Goal: Information Seeking & Learning: Learn about a topic

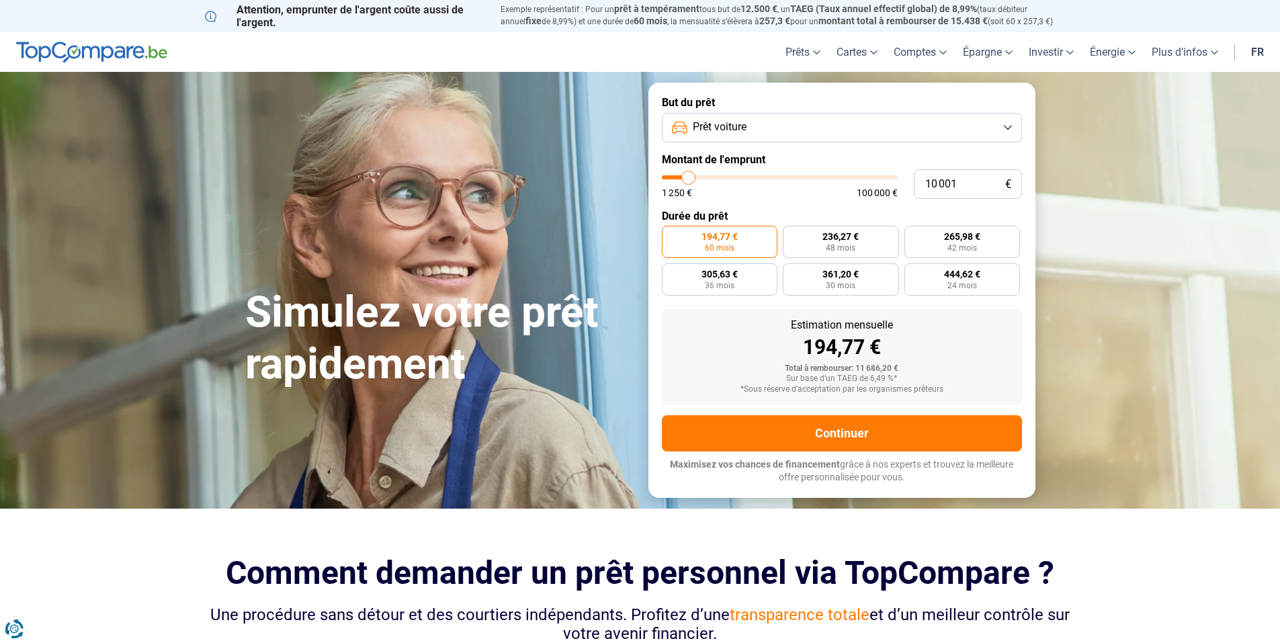
type input "14 000"
type input "14000"
type input "17 500"
type input "17500"
type input "23 000"
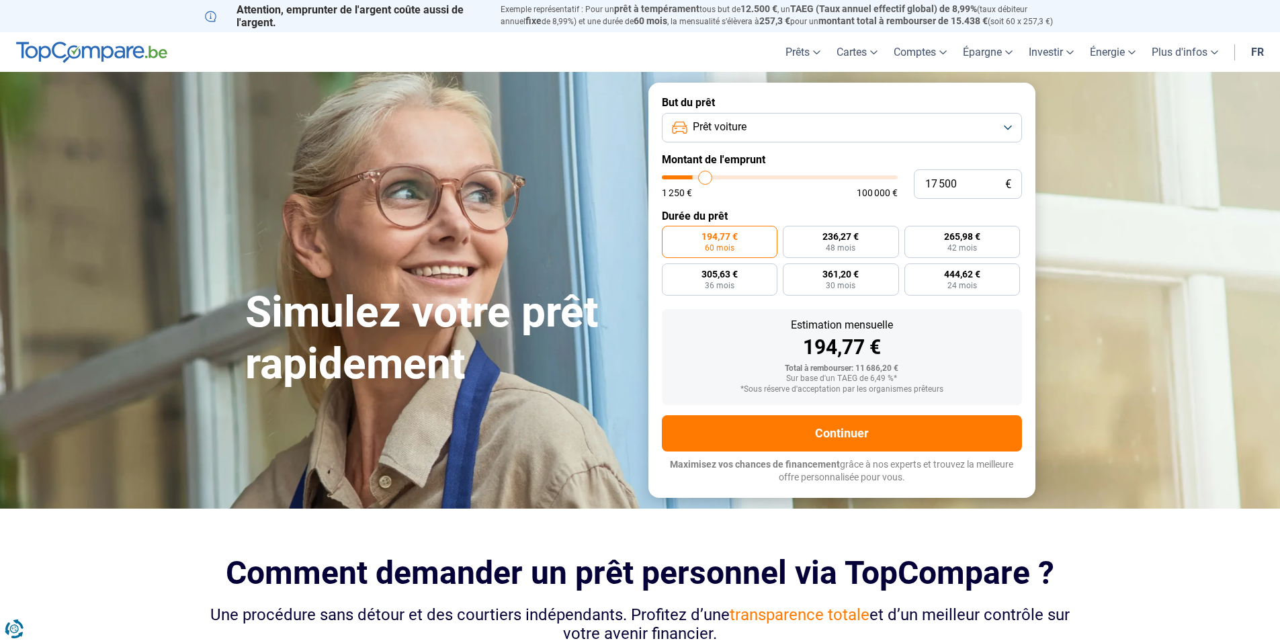
type input "23000"
type input "30 750"
type input "30750"
type input "38 000"
type input "38000"
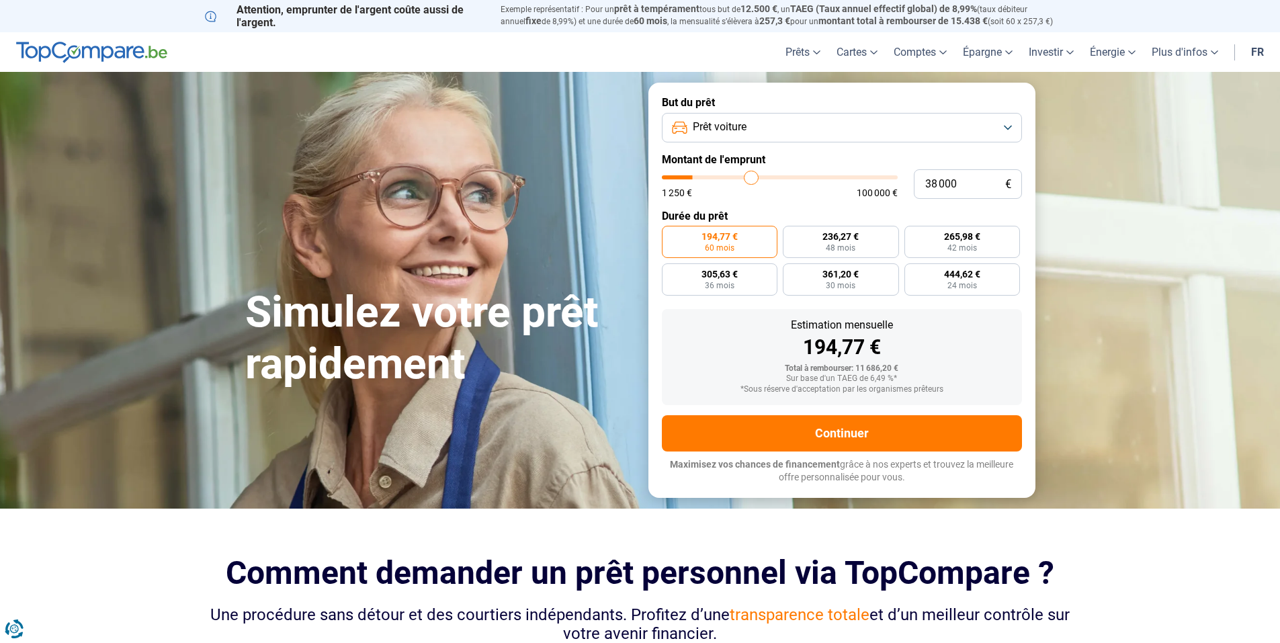
type input "46 500"
type input "46500"
type input "55 500"
type input "55500"
type input "60 750"
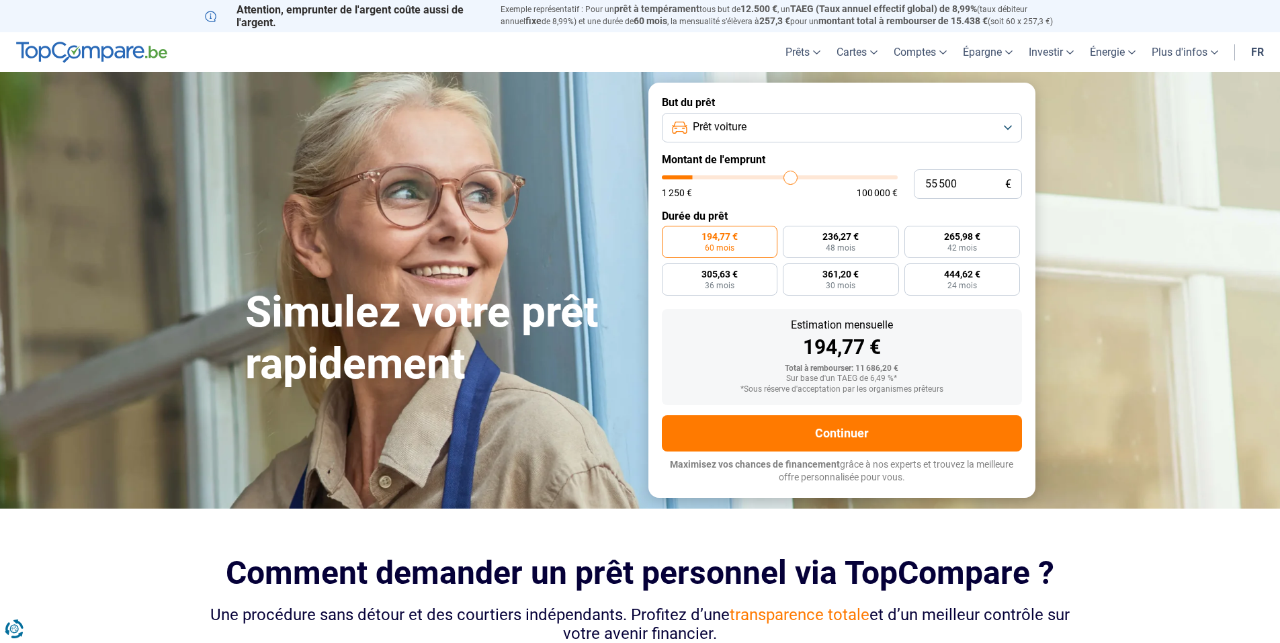
type input "60750"
type input "65 750"
type input "65750"
type input "70 250"
type input "70250"
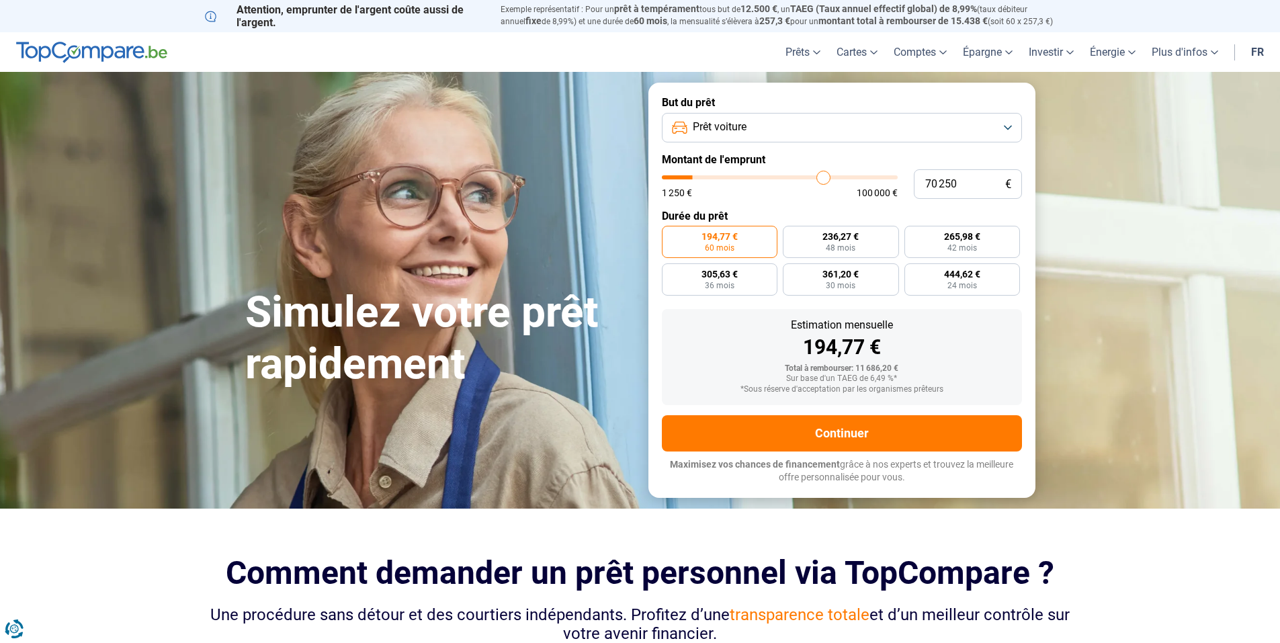
type input "75 250"
type input "75250"
type input "80 000"
type input "80000"
type input "85 000"
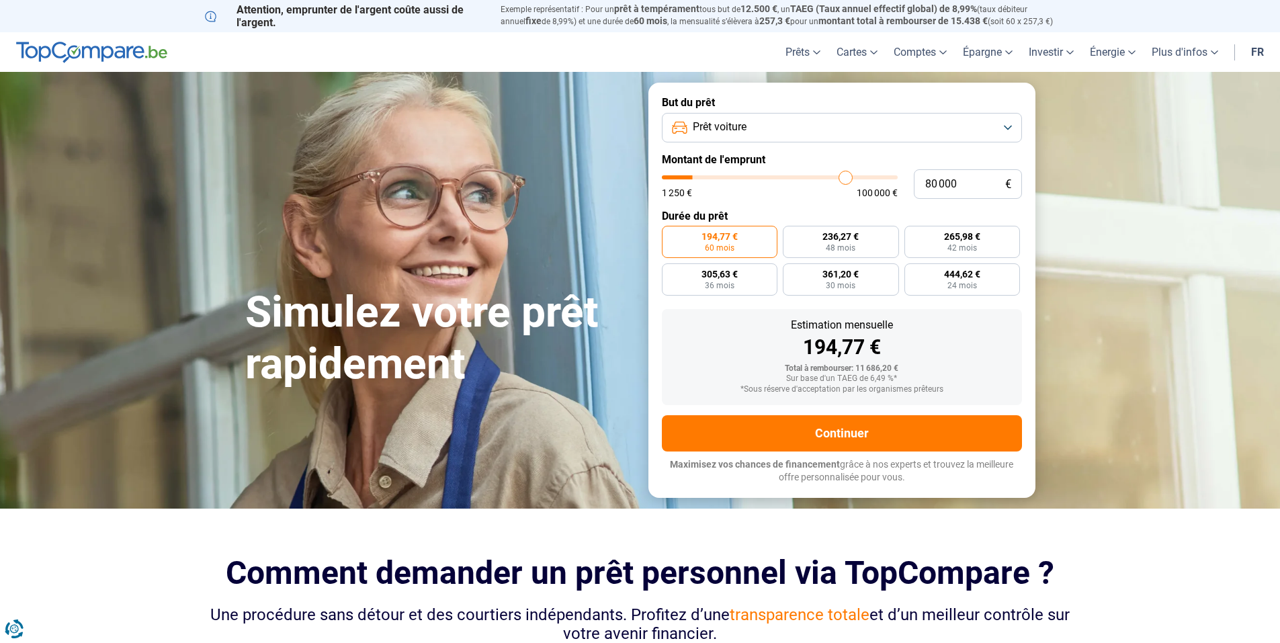
type input "85000"
type input "89 500"
type input "89500"
type input "93 250"
type input "93250"
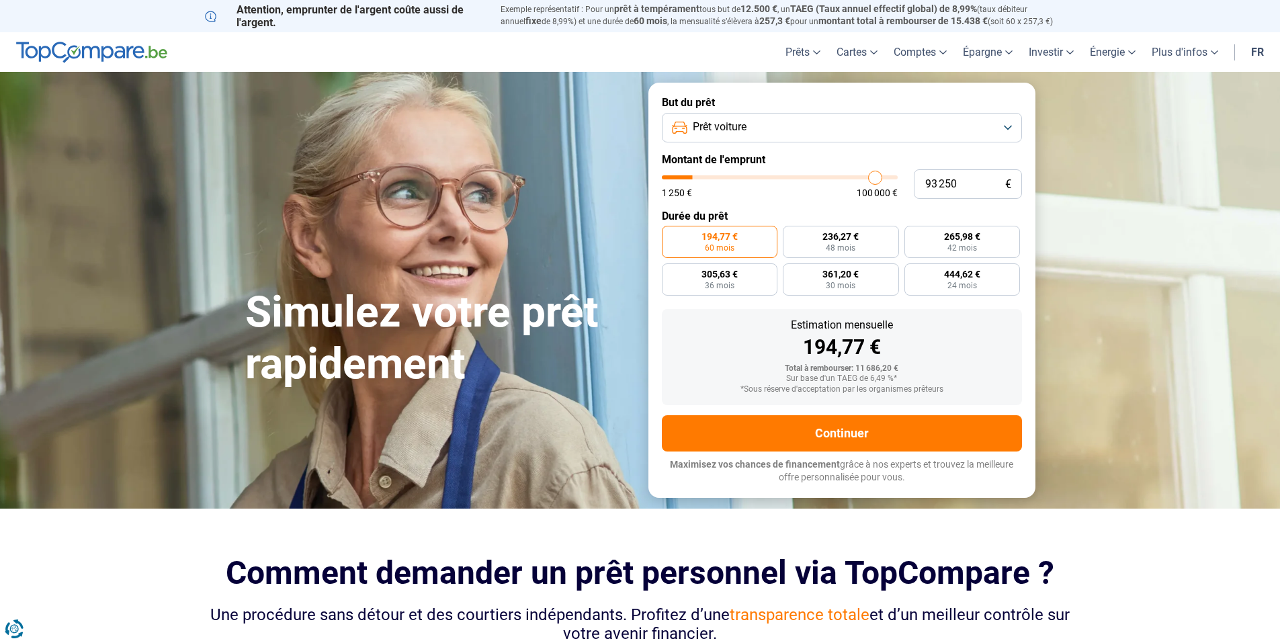
type input "97 000"
type input "97000"
type input "100 000"
type input "100000"
type input "93 250"
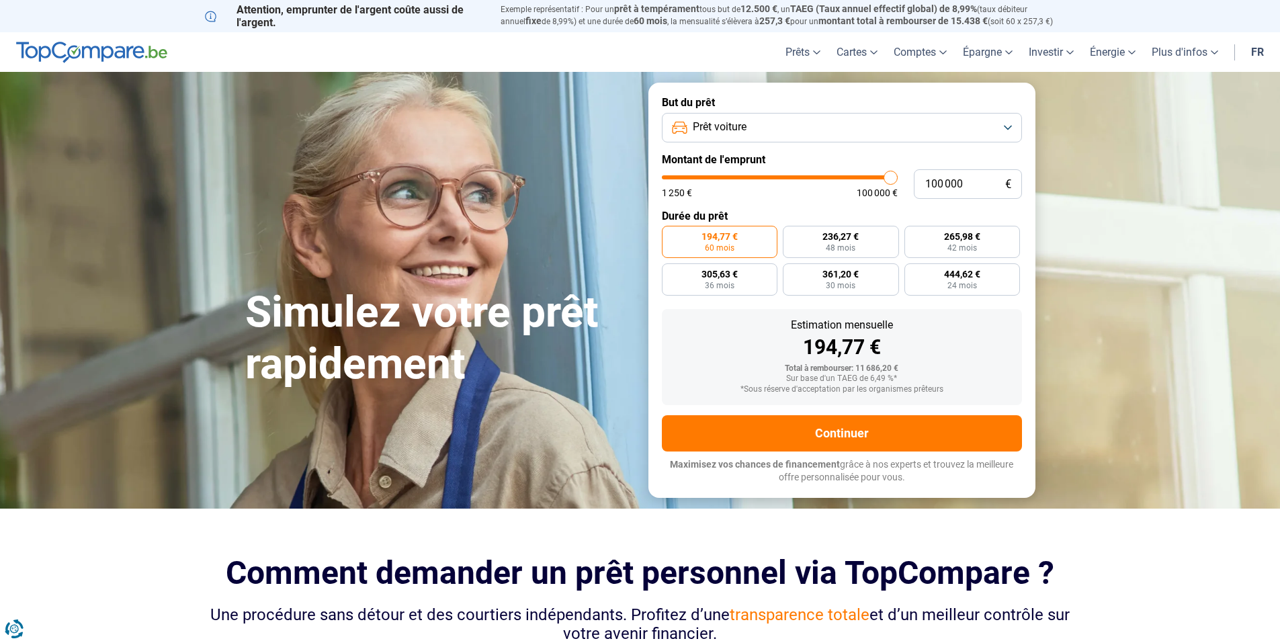
type input "93250"
type input "84 500"
type input "84500"
type input "74 250"
type input "74250"
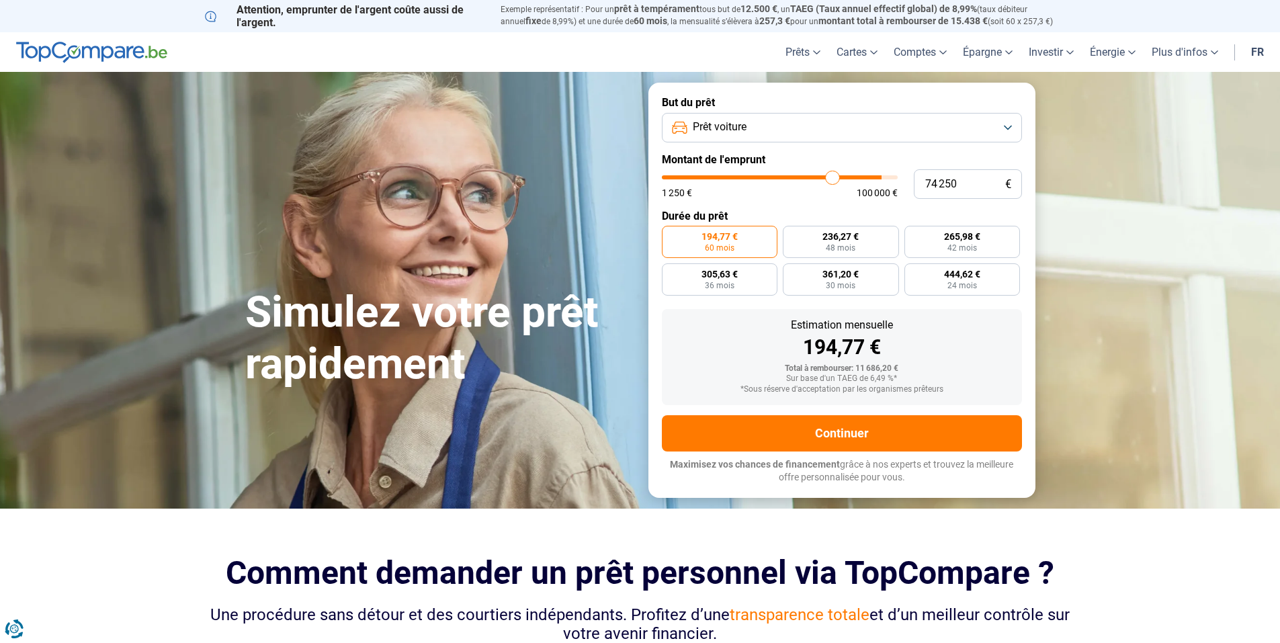
type input "66 500"
type input "66500"
type input "60 250"
type input "60250"
type input "55 750"
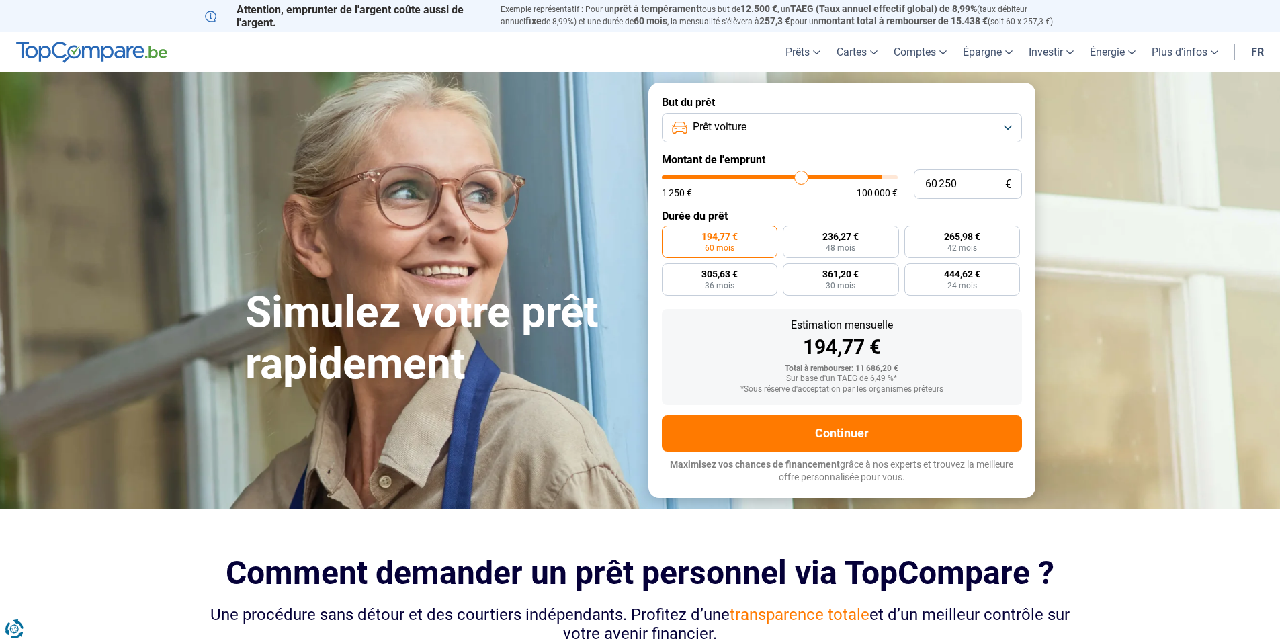
type input "55750"
type input "53 250"
type input "53250"
type input "50 500"
type input "50500"
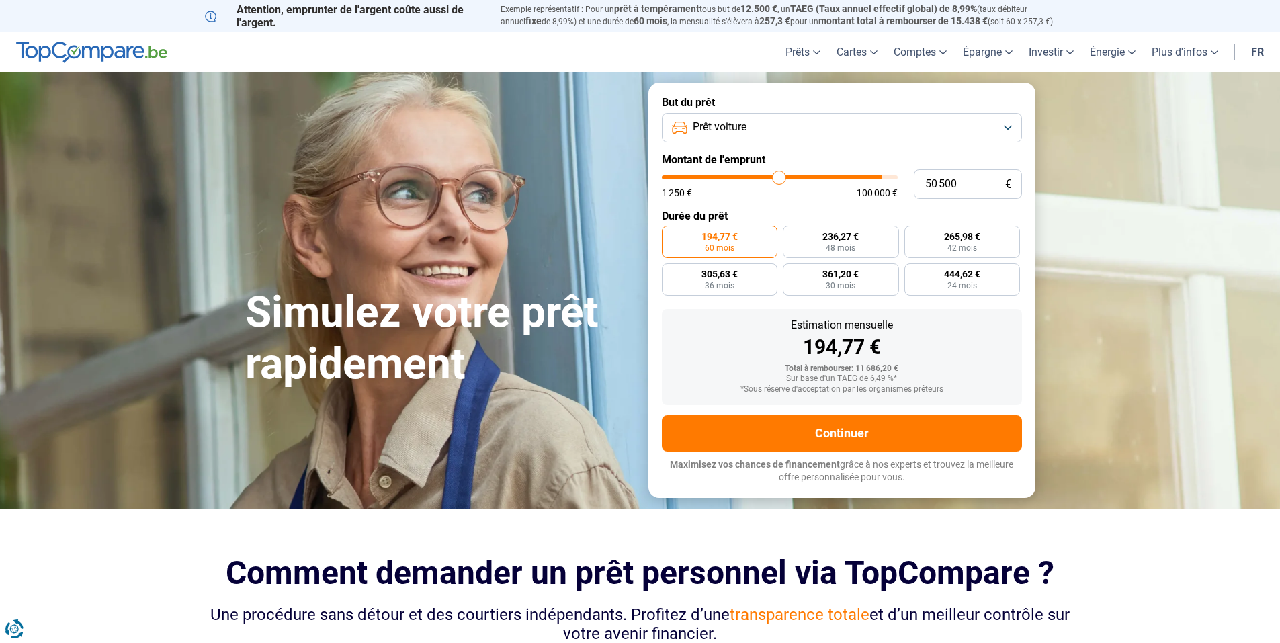
type input "48 750"
type input "48750"
type input "45 500"
type input "45500"
type input "41 250"
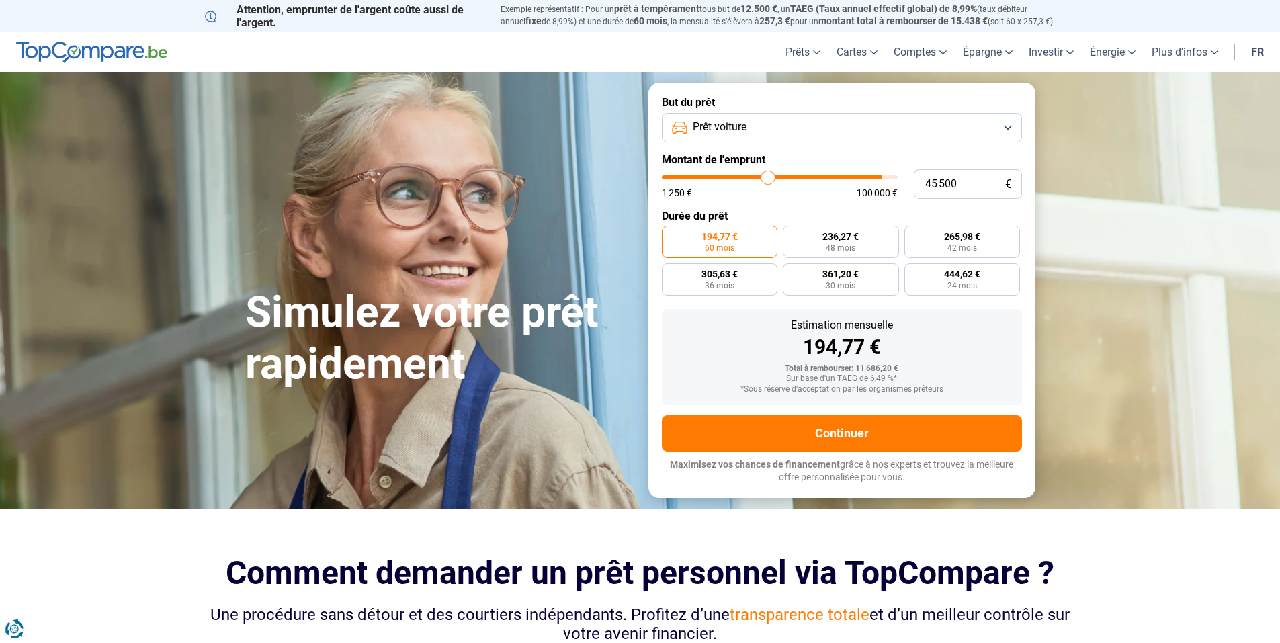
type input "41250"
type input "37 000"
type input "37000"
type input "31 750"
type input "31750"
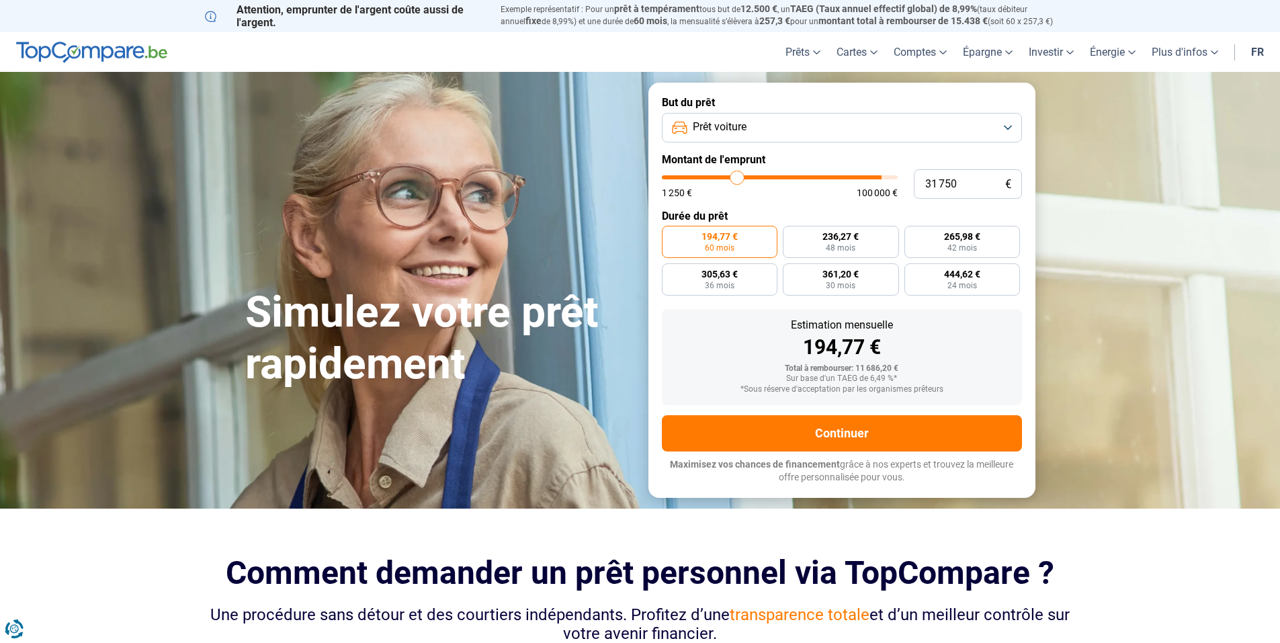
type input "26 500"
type input "26500"
type input "23 000"
type input "23000"
type input "21 250"
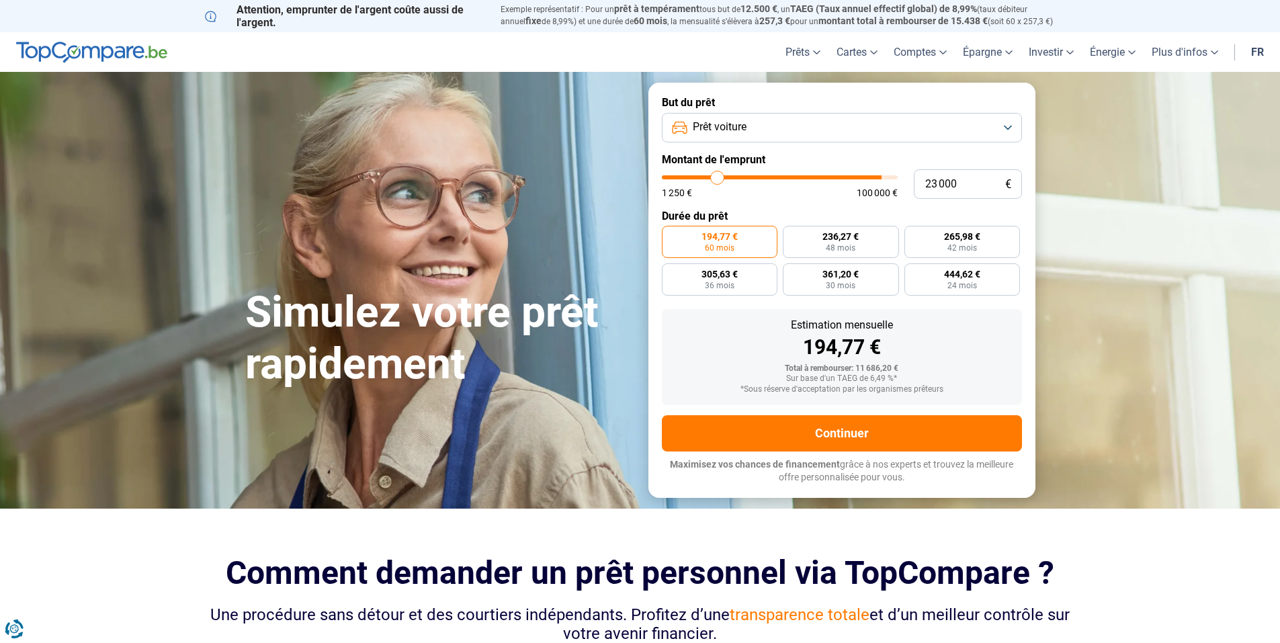
type input "21250"
type input "19 750"
type input "19750"
type input "18 750"
type input "18750"
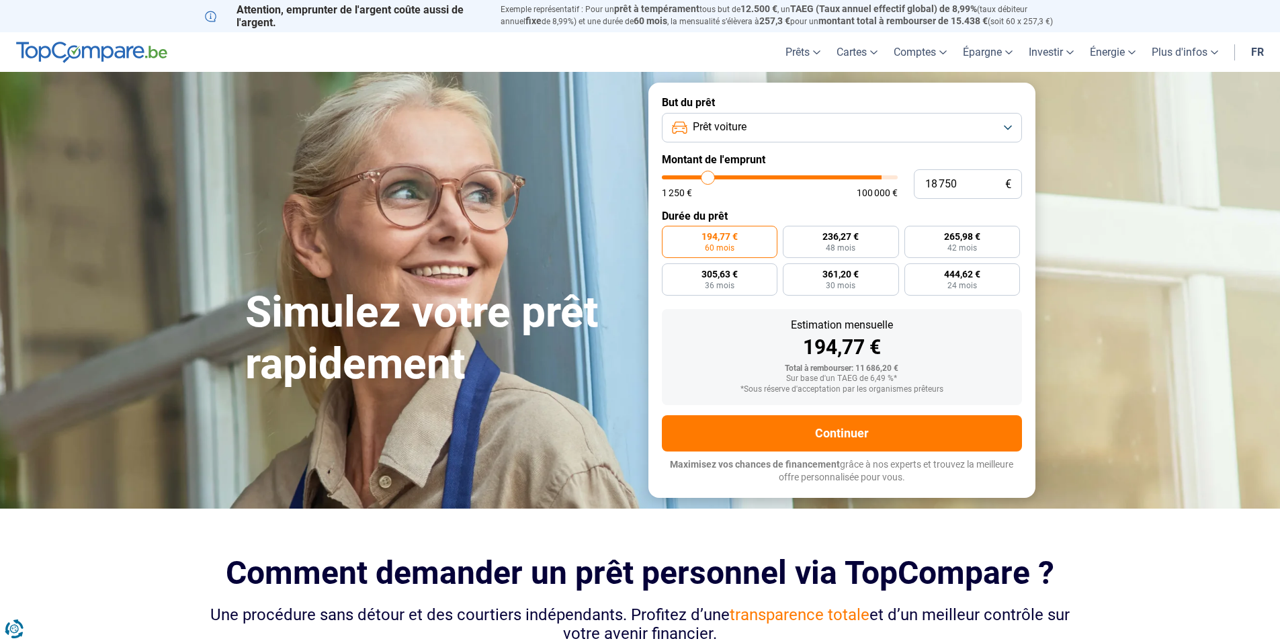
type input "18 500"
type input "18500"
type input "18 000"
type input "18000"
type input "17 750"
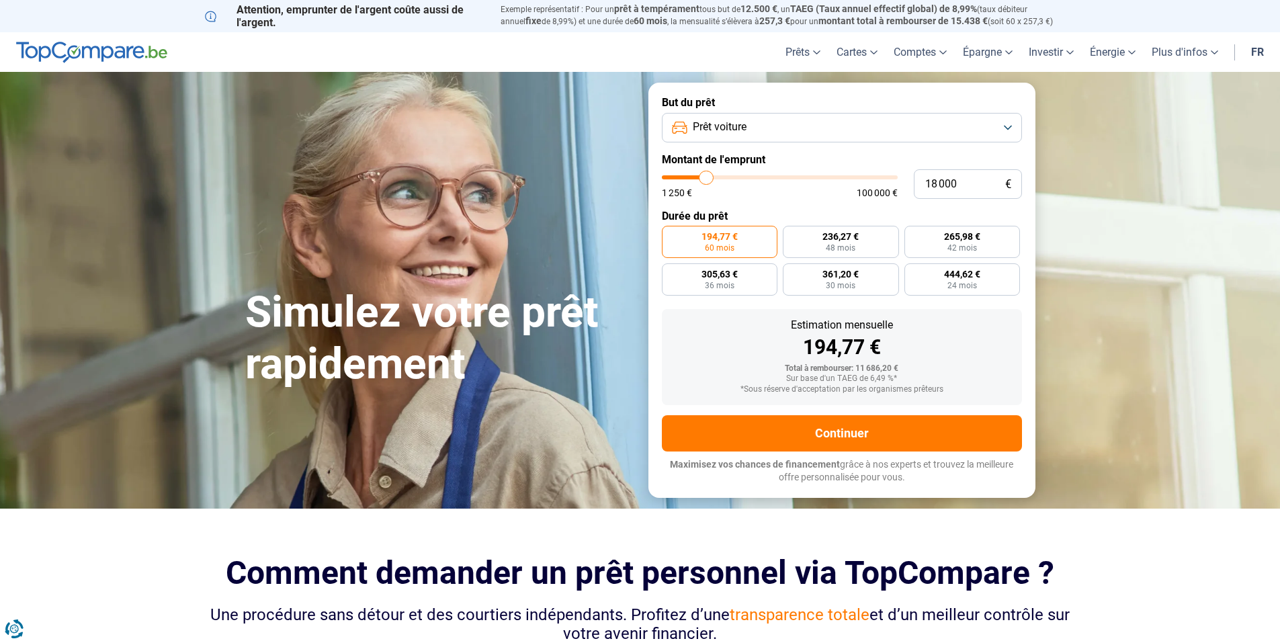
type input "17750"
type input "17 000"
type input "17000"
type input "16 250"
type input "16250"
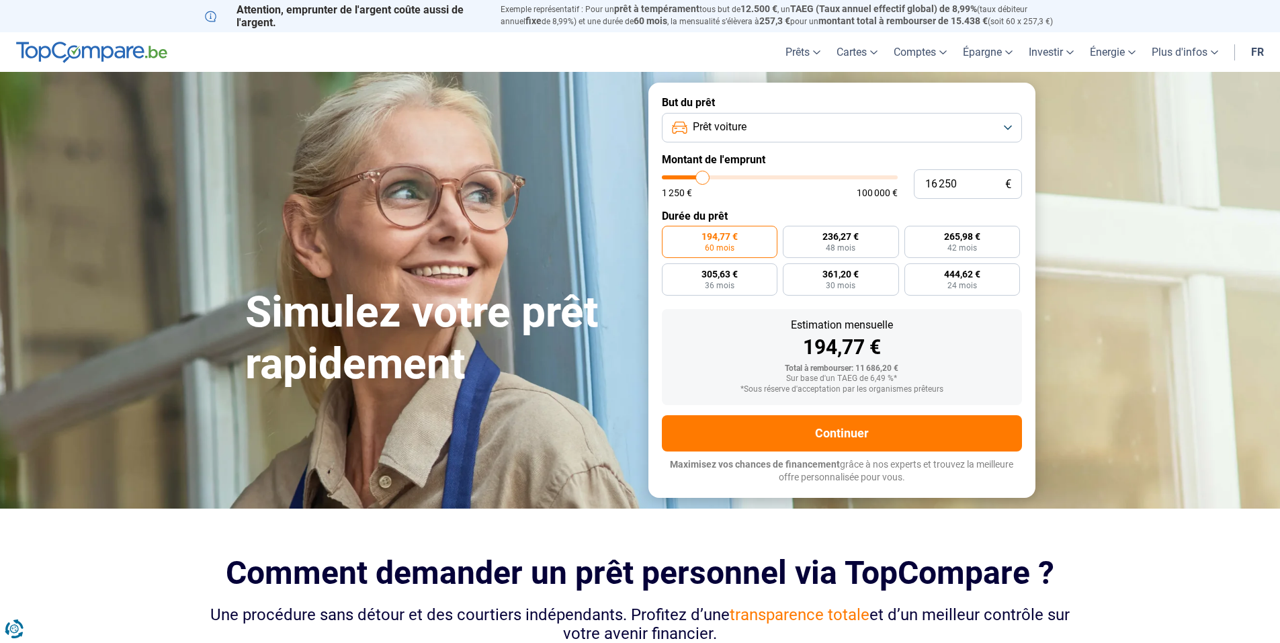
type input "16 000"
type input "16000"
type input "15 500"
type input "15500"
type input "14 500"
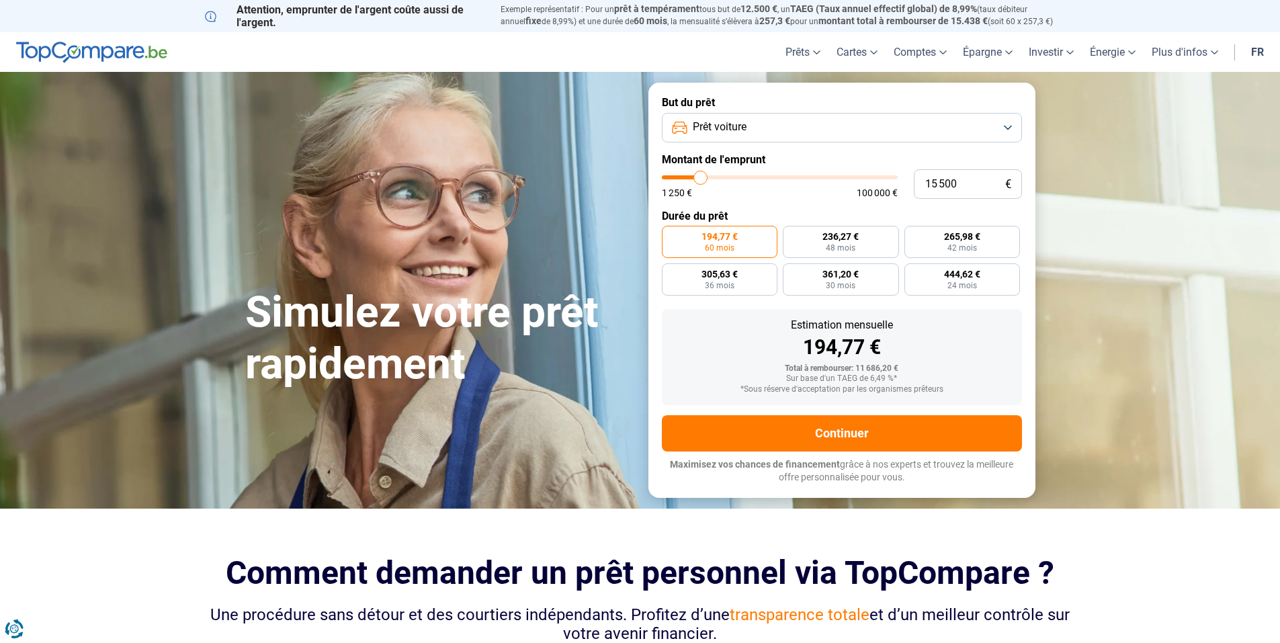
type input "14500"
type input "14 000"
type input "14000"
type input "13 250"
type input "13250"
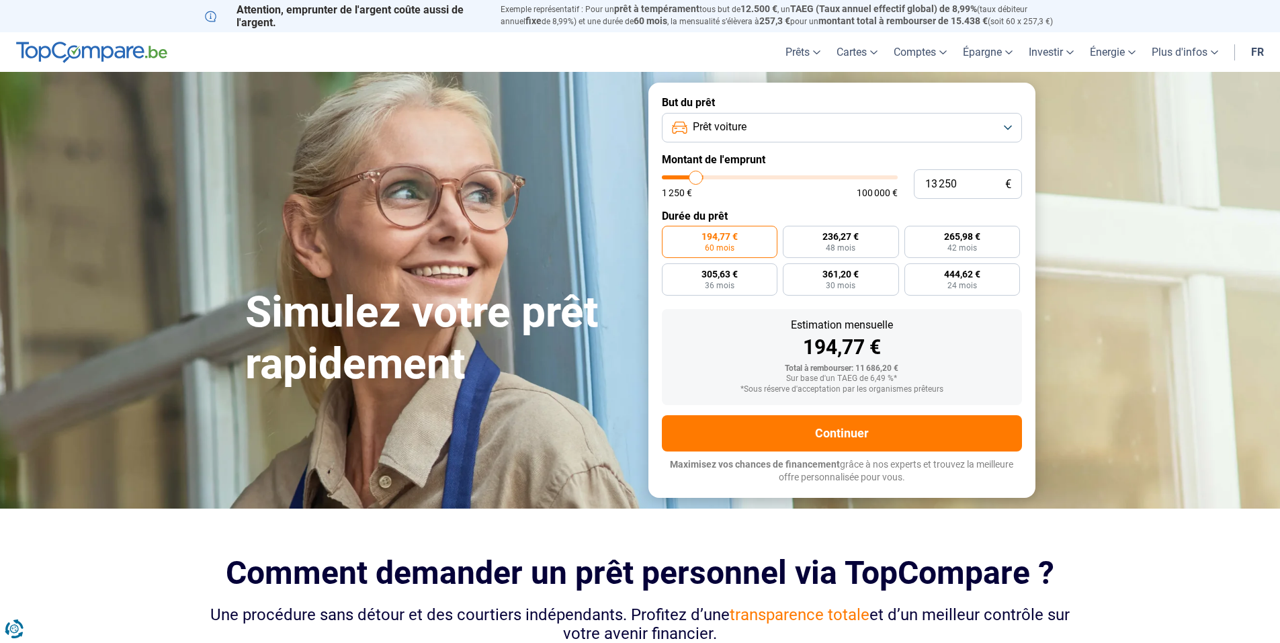
type input "13 000"
type input "13000"
type input "12 750"
type input "12750"
type input "12 500"
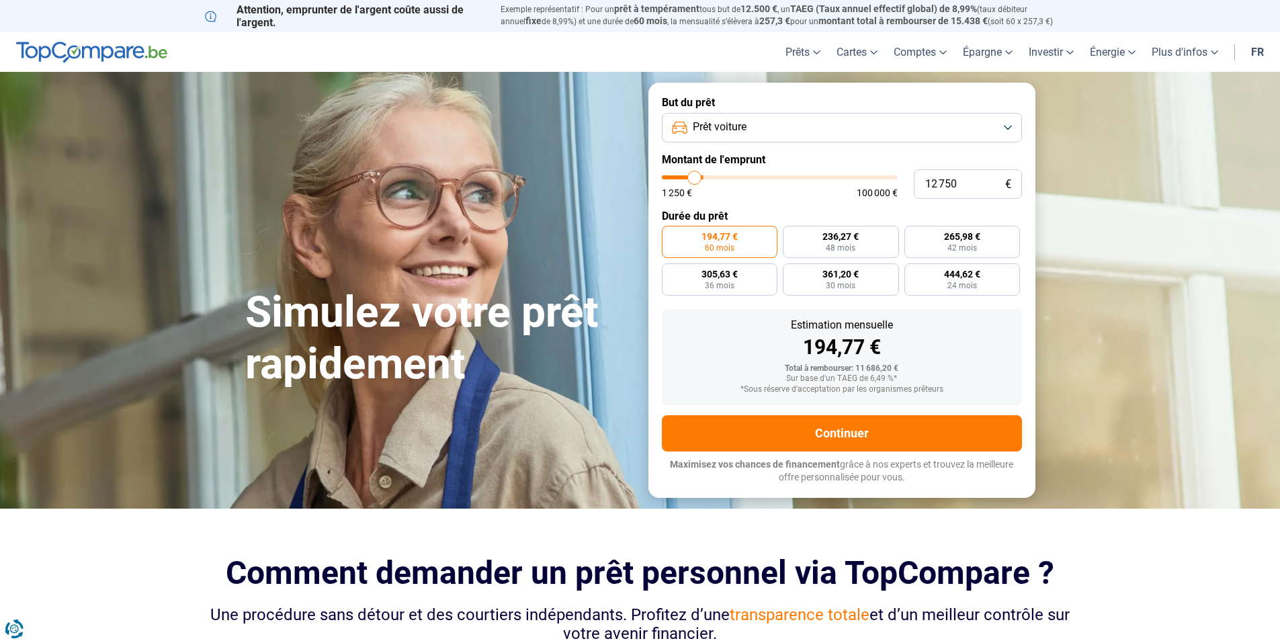
type input "12500"
type input "12 000"
type input "12000"
type input "11 750"
type input "11750"
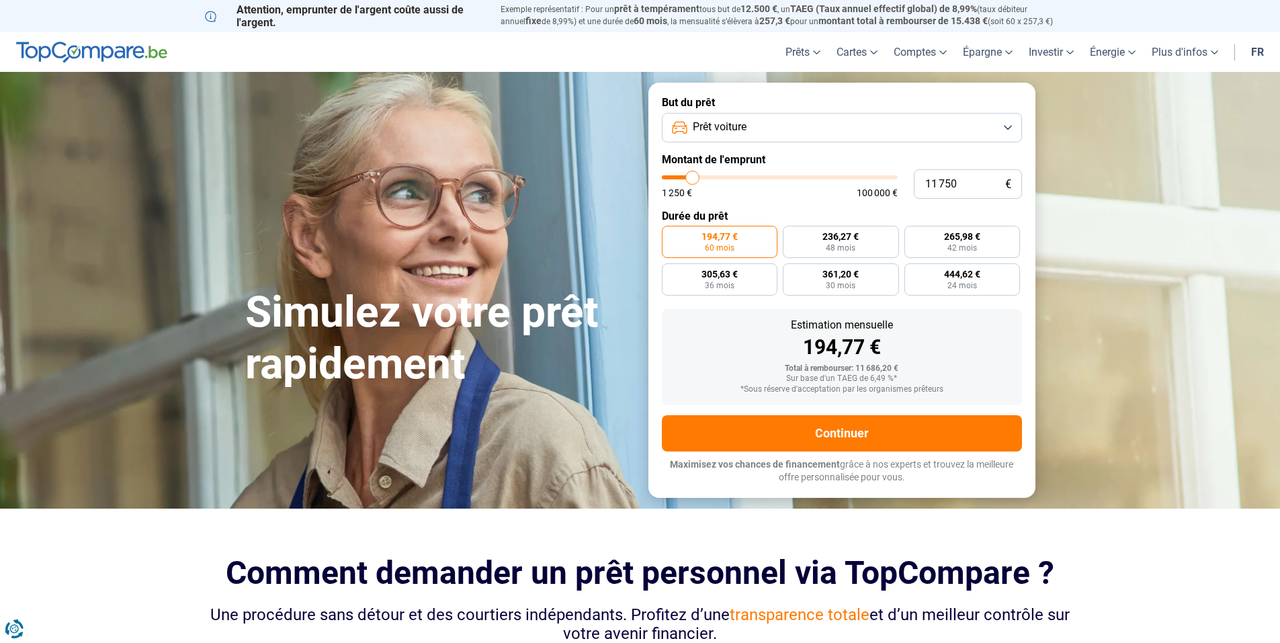
type input "11 250"
type input "11250"
type input "11 000"
type input "11000"
type input "10 500"
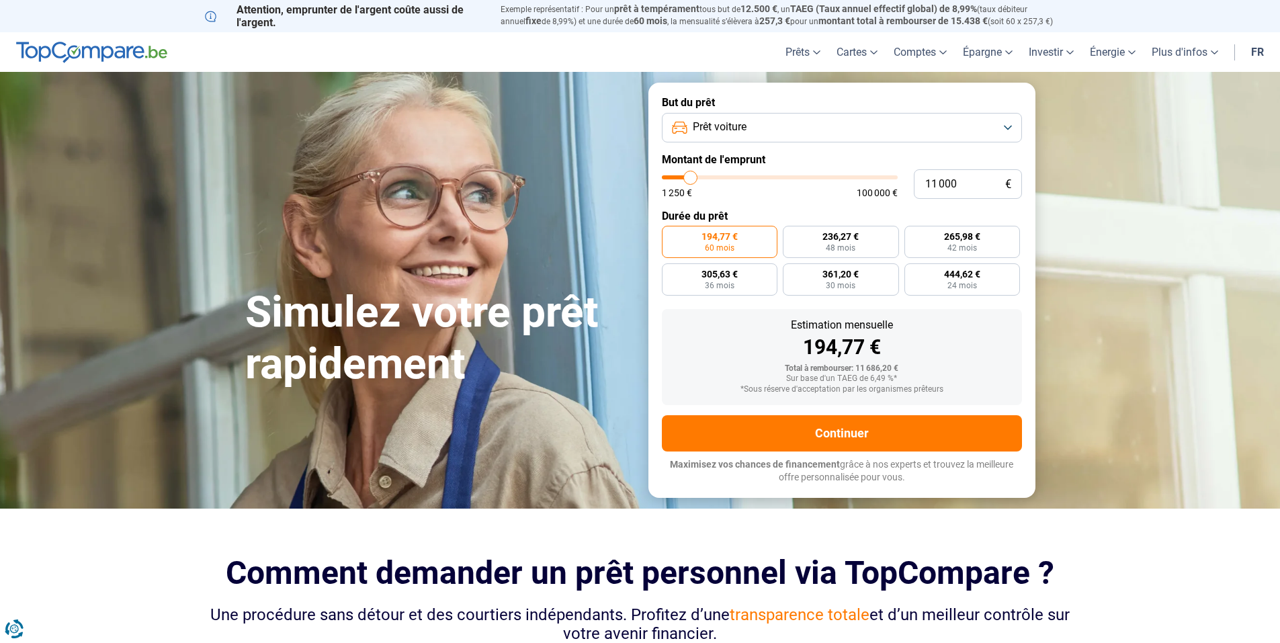
type input "10500"
type input "10 000"
type input "10000"
type input "9 500"
type input "9500"
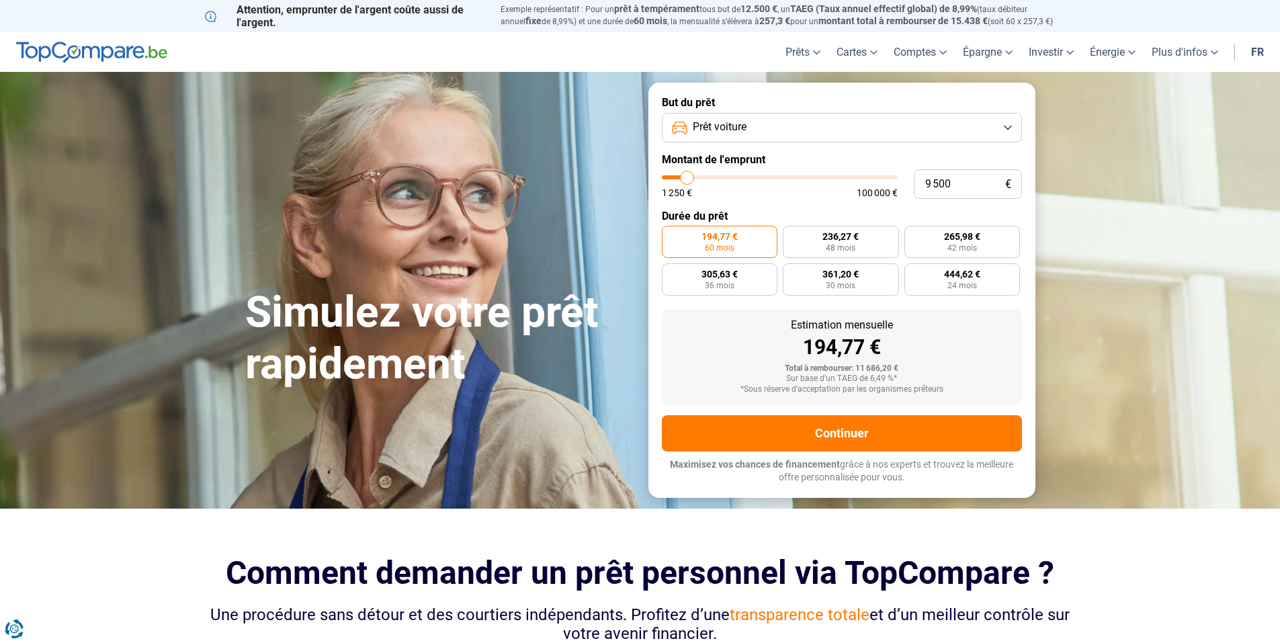
type input "9 000"
type input "9000"
type input "8 750"
type input "8750"
type input "7 500"
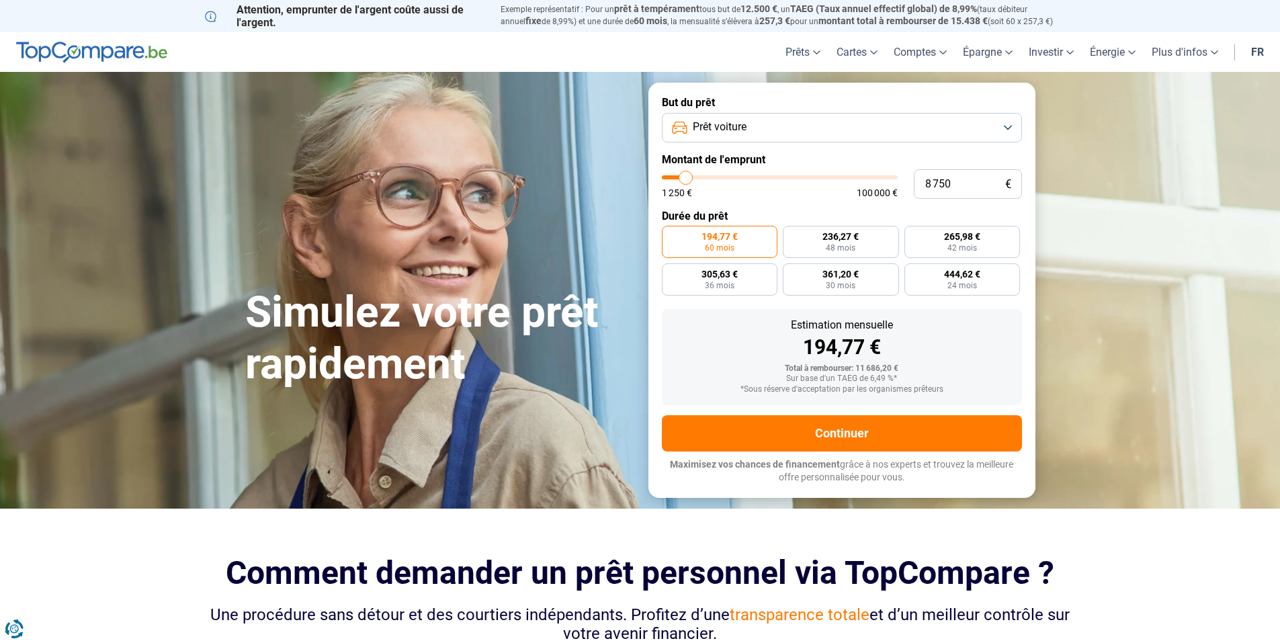
type input "7500"
type input "7 000"
type input "7000"
type input "6 750"
type input "6750"
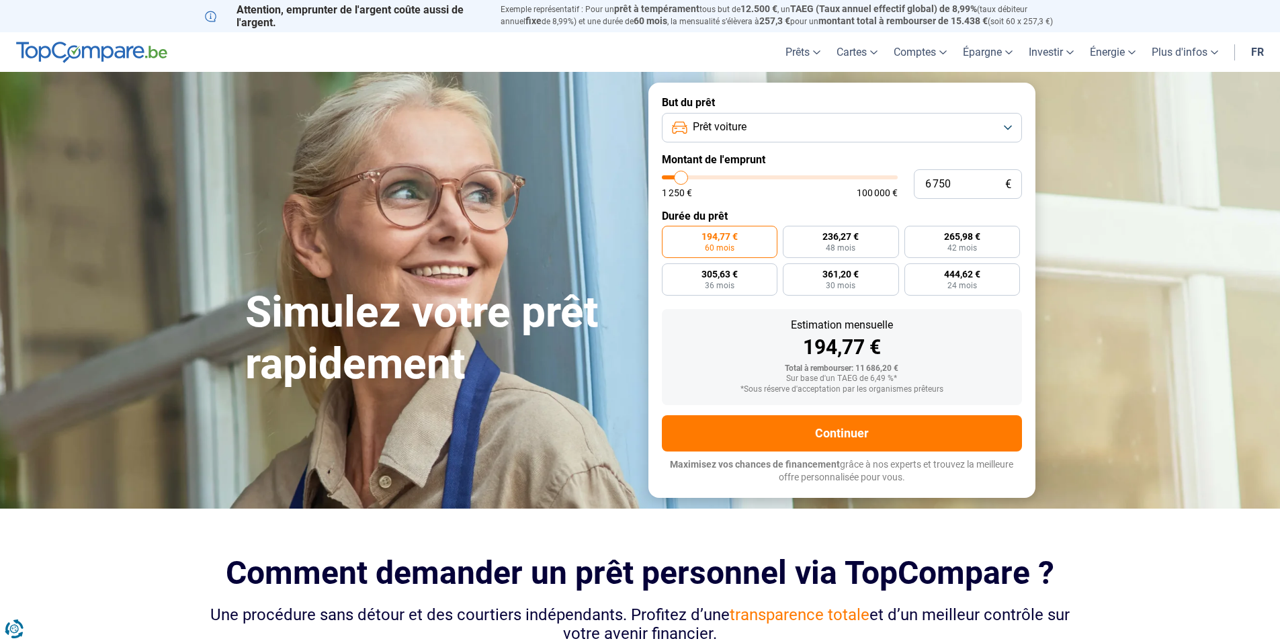
type input "6 000"
type input "6000"
type input "5 250"
type input "5250"
type input "4 250"
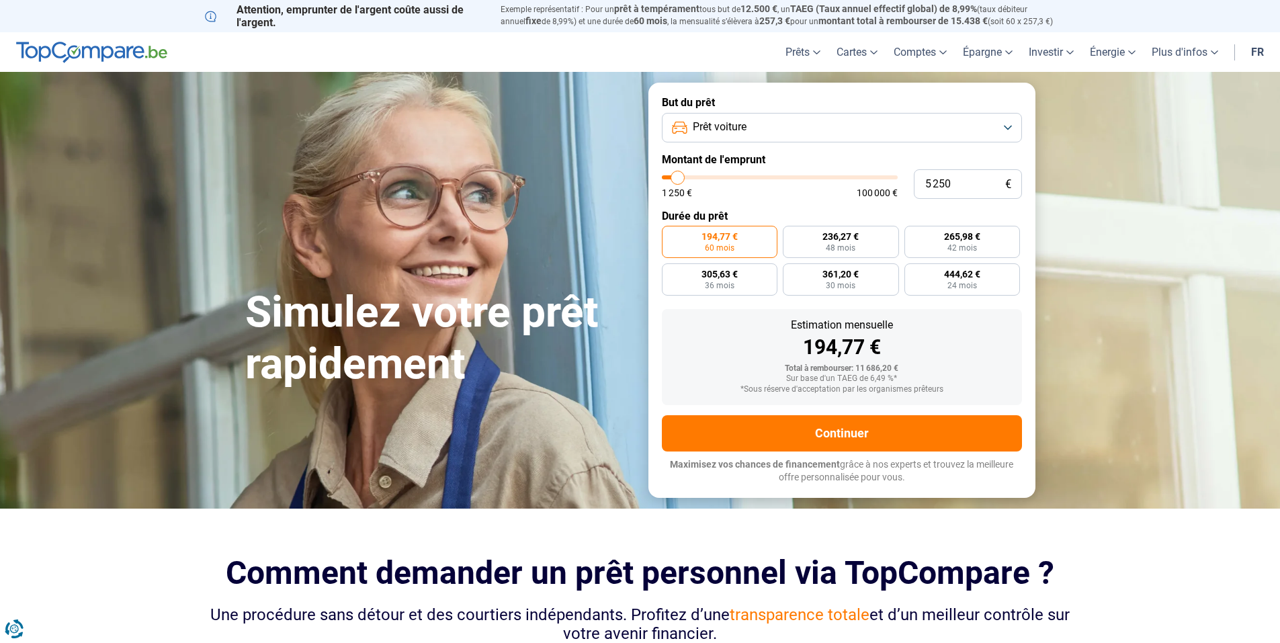
type input "4250"
type input "4 000"
type input "4000"
type input "3 000"
type input "3000"
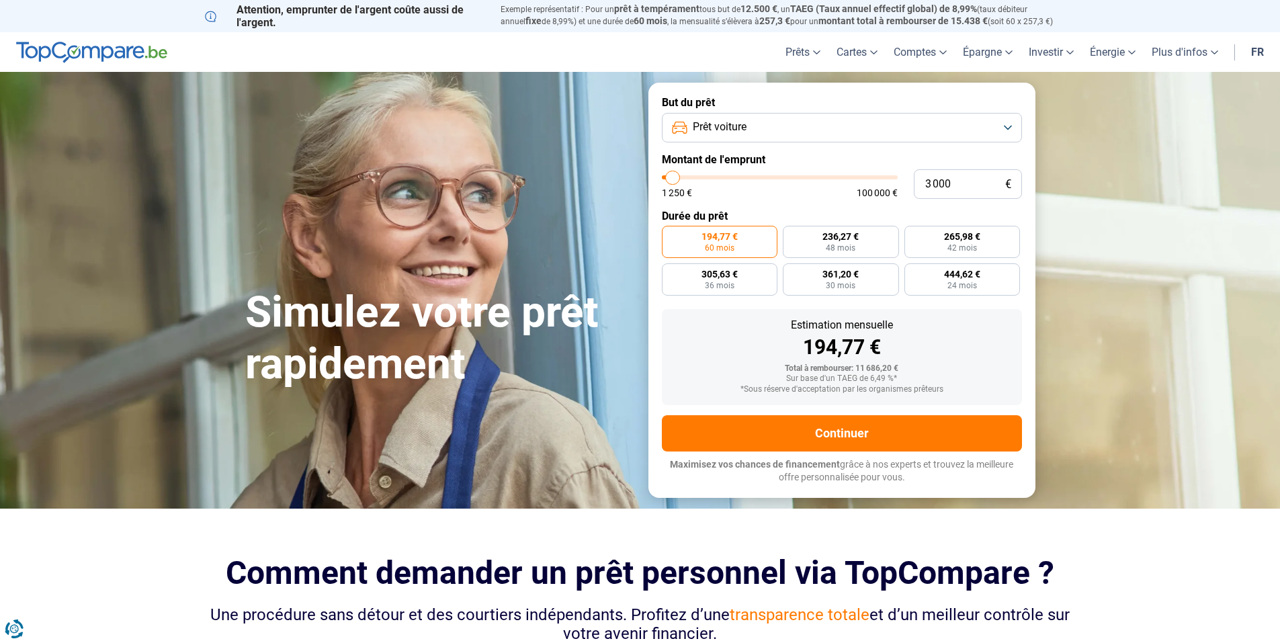
type input "2 500"
type input "2500"
type input "2 250"
type input "2250"
type input "2 000"
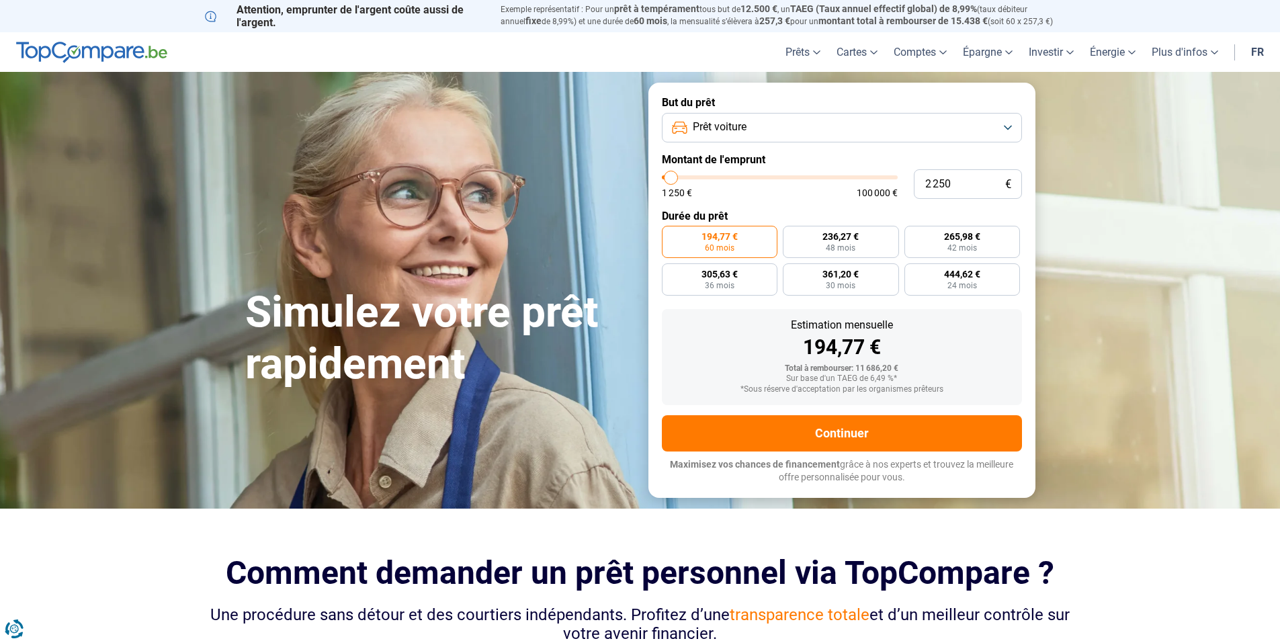
type input "2000"
type input "1 500"
type input "1500"
type input "1 250"
type input "1250"
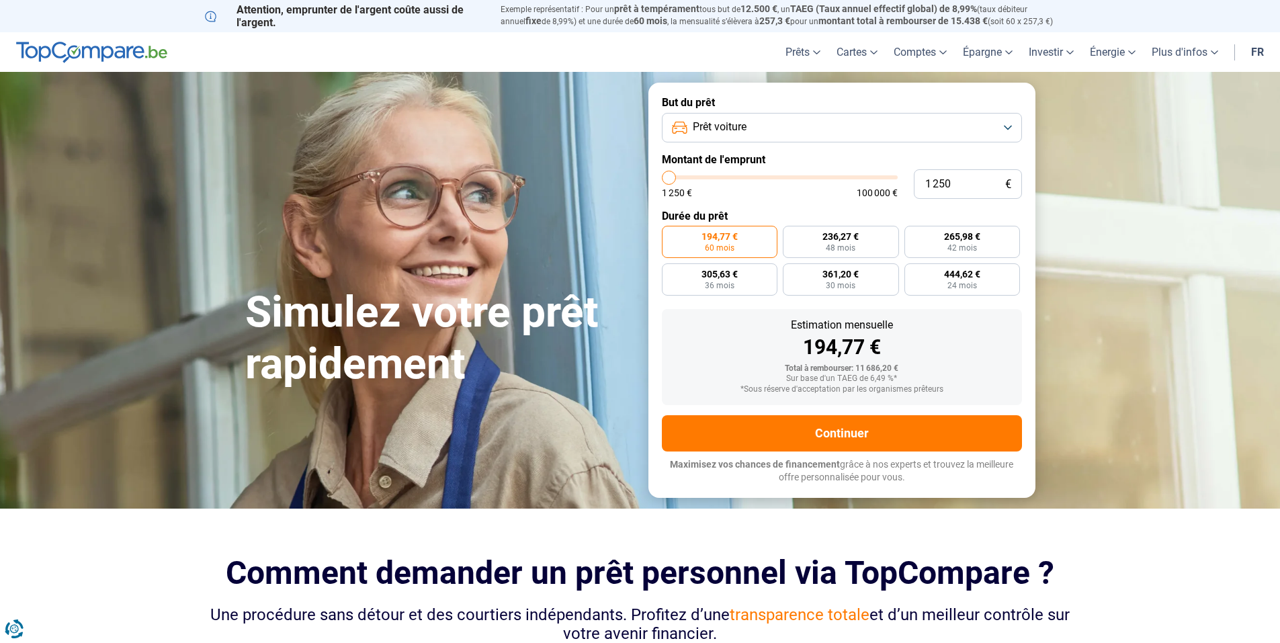
type input "2 000"
type input "2000"
type input "2 250"
type input "2250"
type input "2 750"
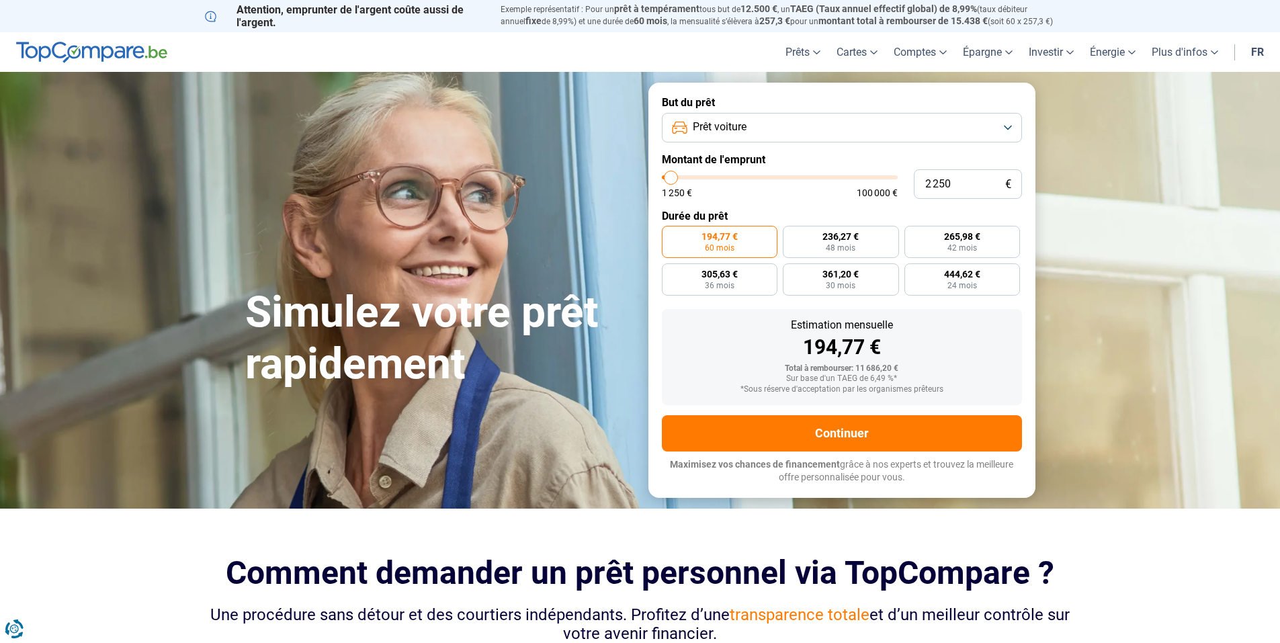
type input "2750"
type input "2 500"
type input "2500"
type input "2 250"
type input "2250"
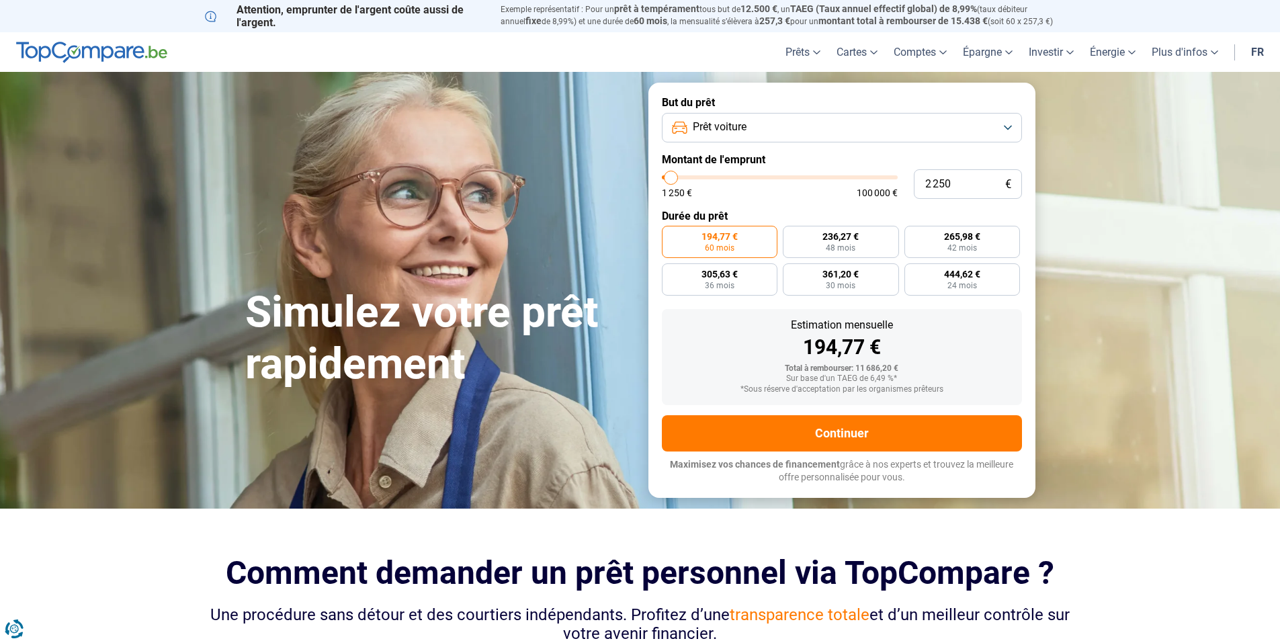
type input "2 000"
type input "2000"
type input "1 500"
type input "1500"
type input "2 000"
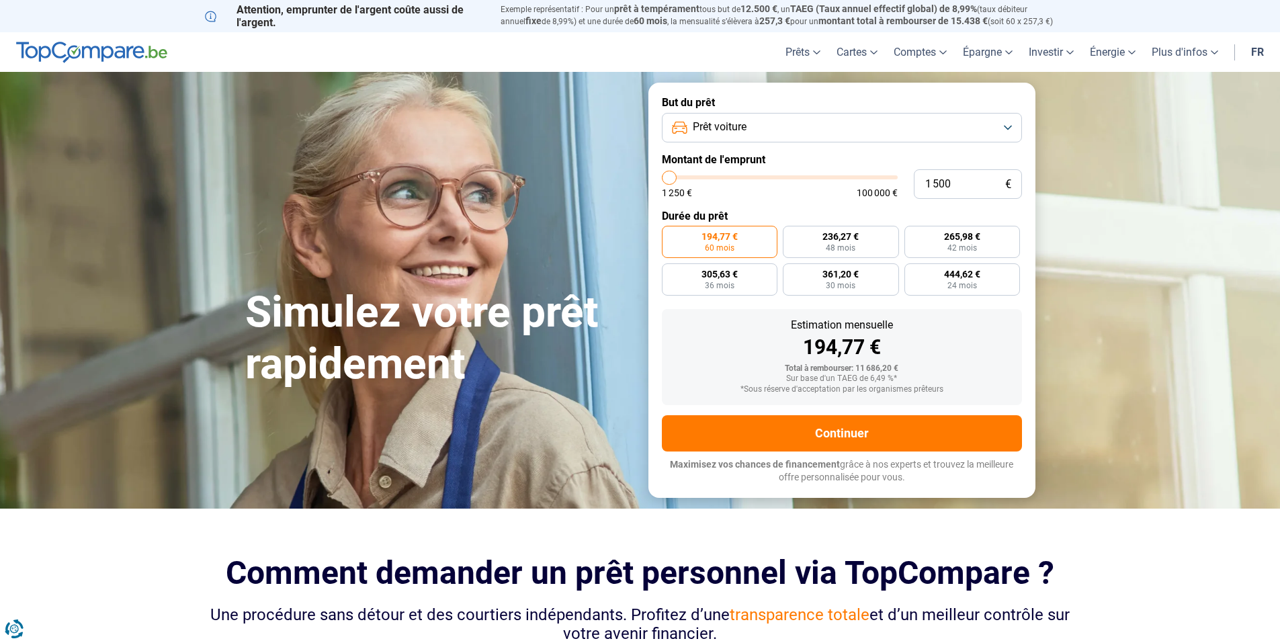
type input "2000"
type input "2 250"
type input "2250"
type input "2 000"
type input "2000"
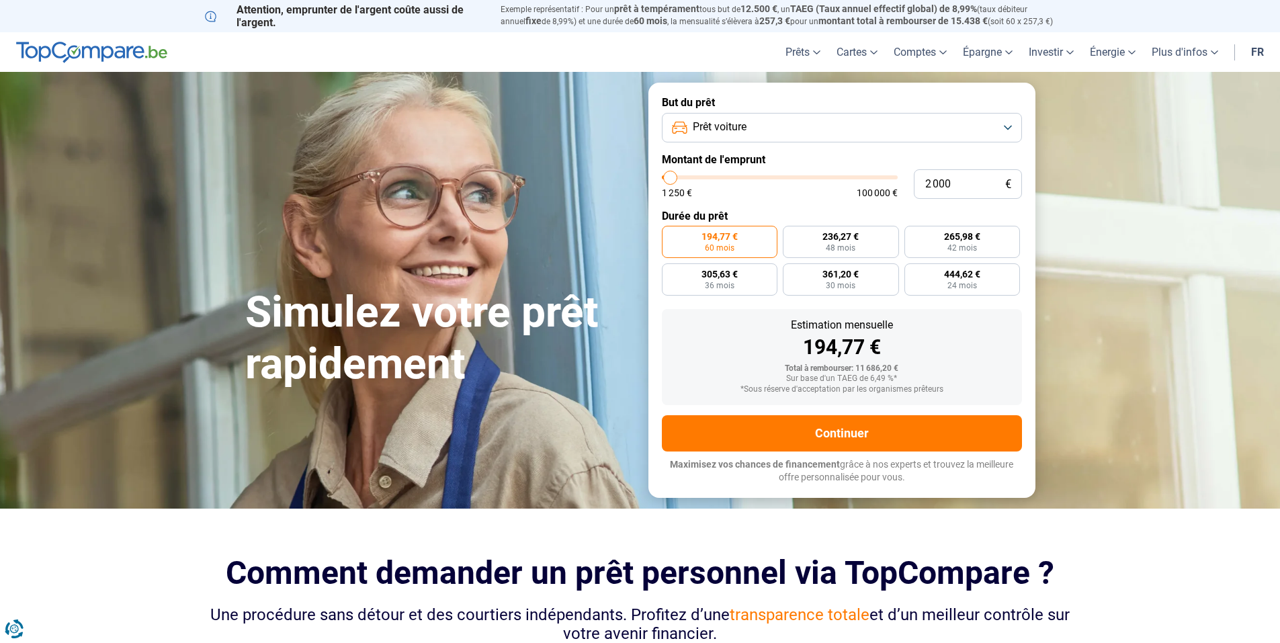
type input "1 500"
type input "1500"
type input "2 250"
type input "2250"
type input "2 500"
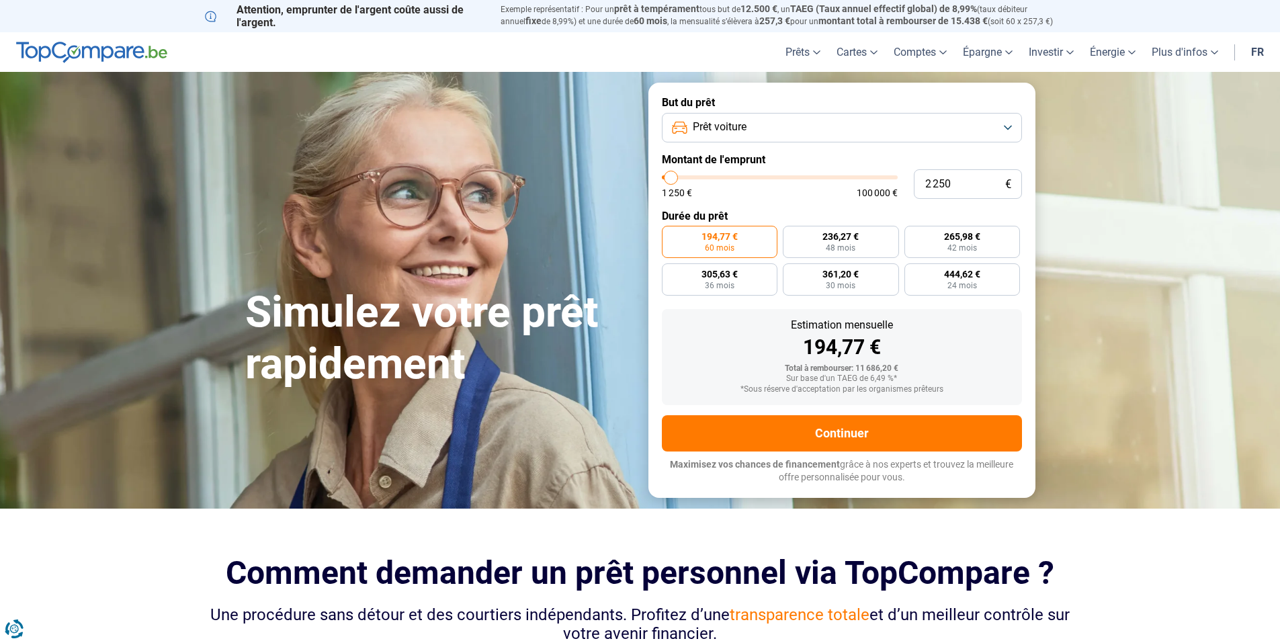
type input "2500"
type input "3 000"
type input "3000"
type input "2 750"
type input "2750"
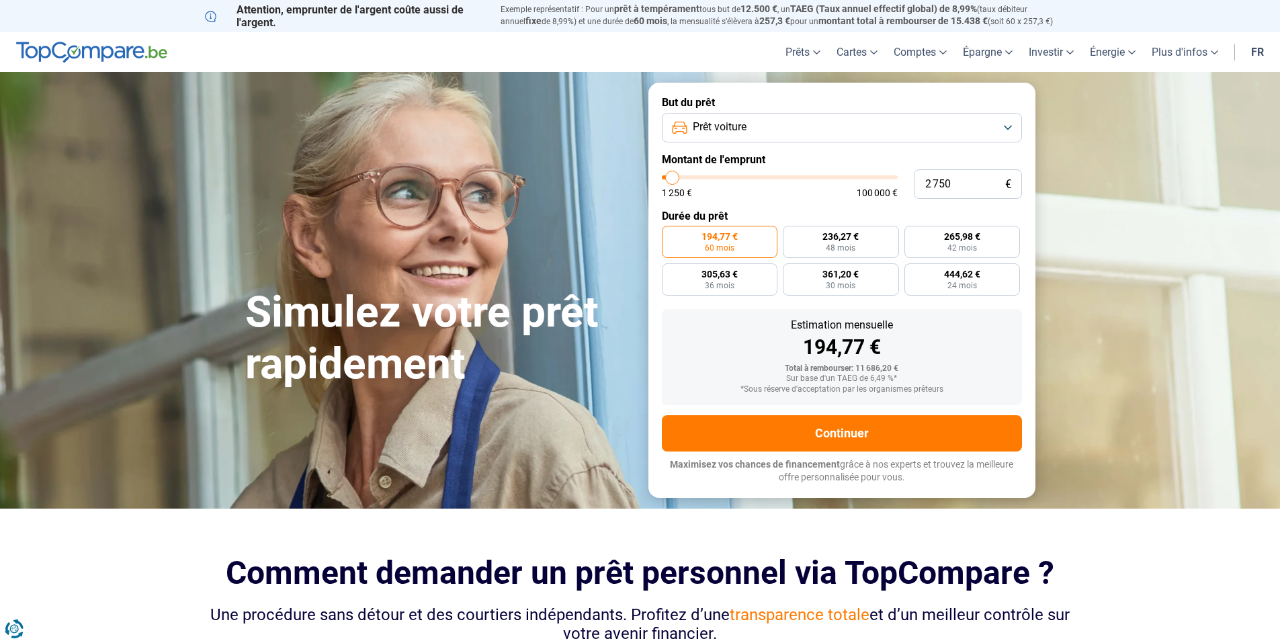
type input "2 250"
type input "2250"
type input "2 000"
drag, startPoint x: 692, startPoint y: 175, endPoint x: 670, endPoint y: 183, distance: 23.0
type input "2000"
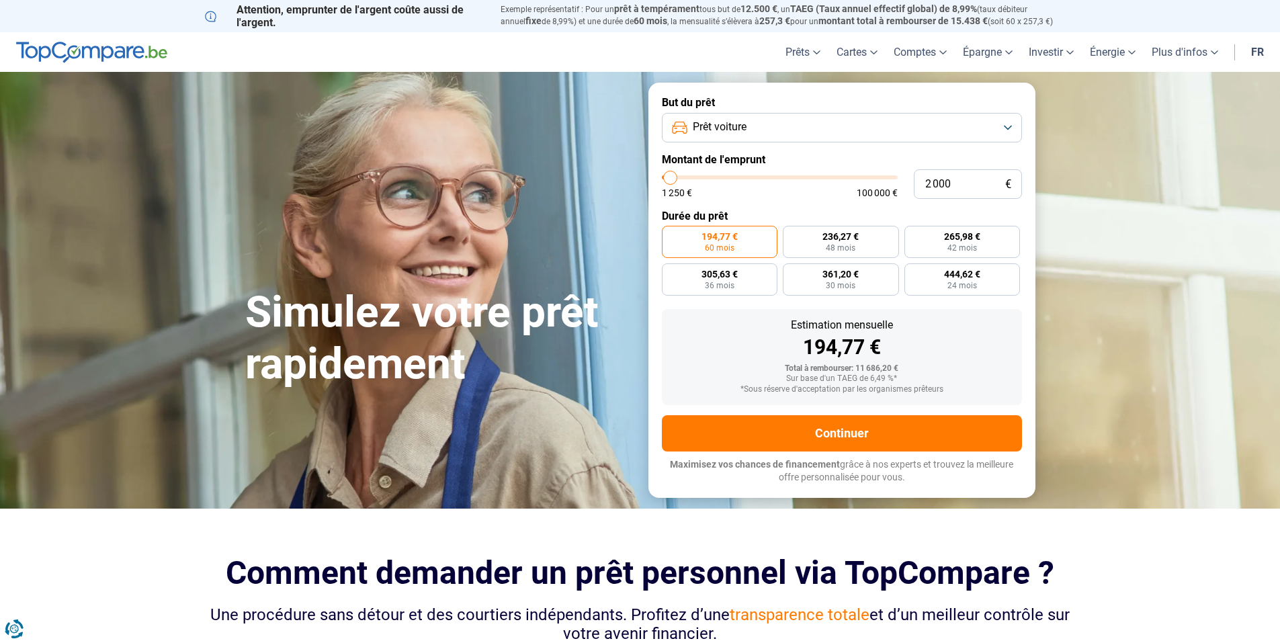
click at [670, 179] on input "range" at bounding box center [780, 177] width 236 height 4
radio input "true"
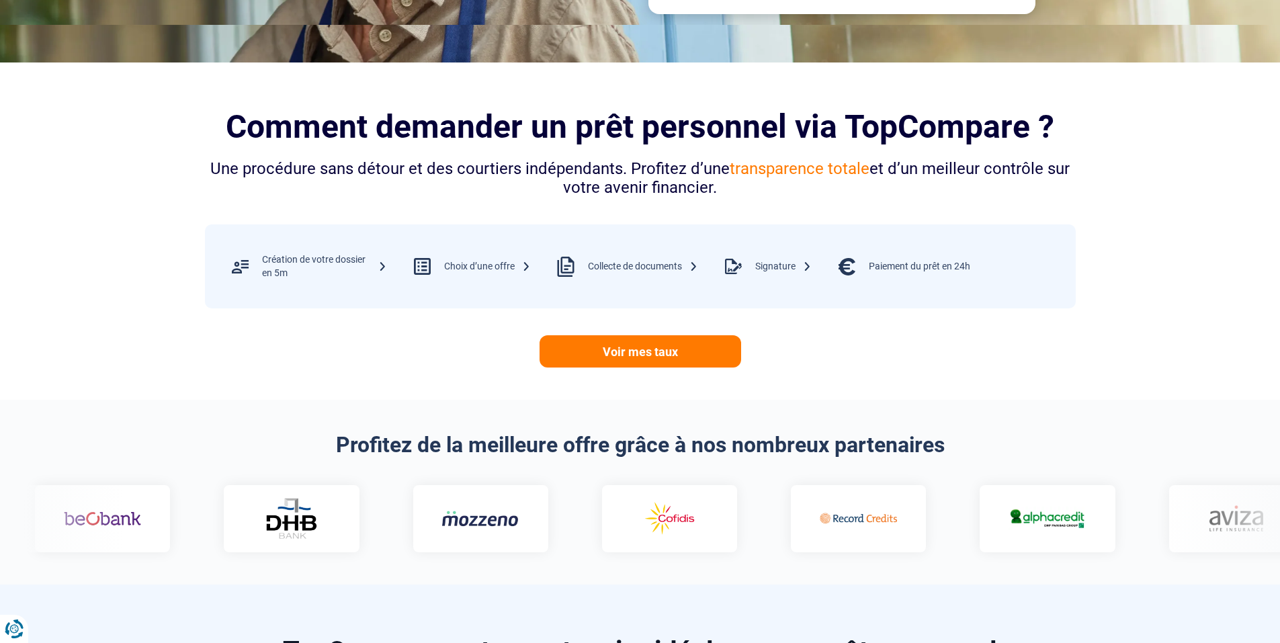
scroll to position [269, 0]
